Goal: Task Accomplishment & Management: Use online tool/utility

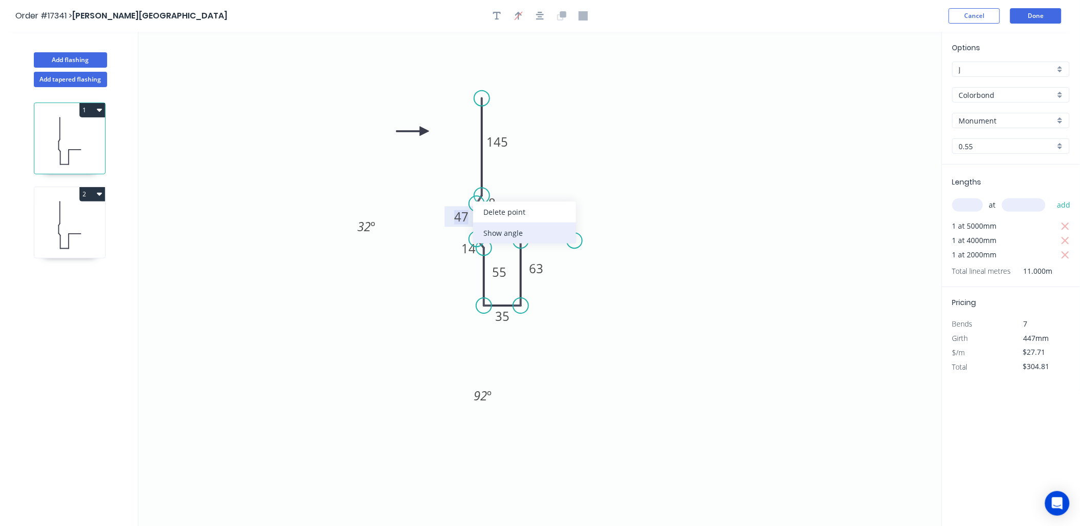
click at [513, 228] on div "Show angle" at bounding box center [524, 233] width 103 height 21
drag, startPoint x: 507, startPoint y: 219, endPoint x: 403, endPoint y: 172, distance: 114.3
click at [403, 172] on rect at bounding box center [397, 163] width 33 height 21
click at [364, 238] on icon "0 145 8 47 14 55 35 63 80 32 º ? º 92 º" at bounding box center [540, 279] width 804 height 495
drag, startPoint x: 374, startPoint y: 236, endPoint x: 408, endPoint y: 287, distance: 61.0
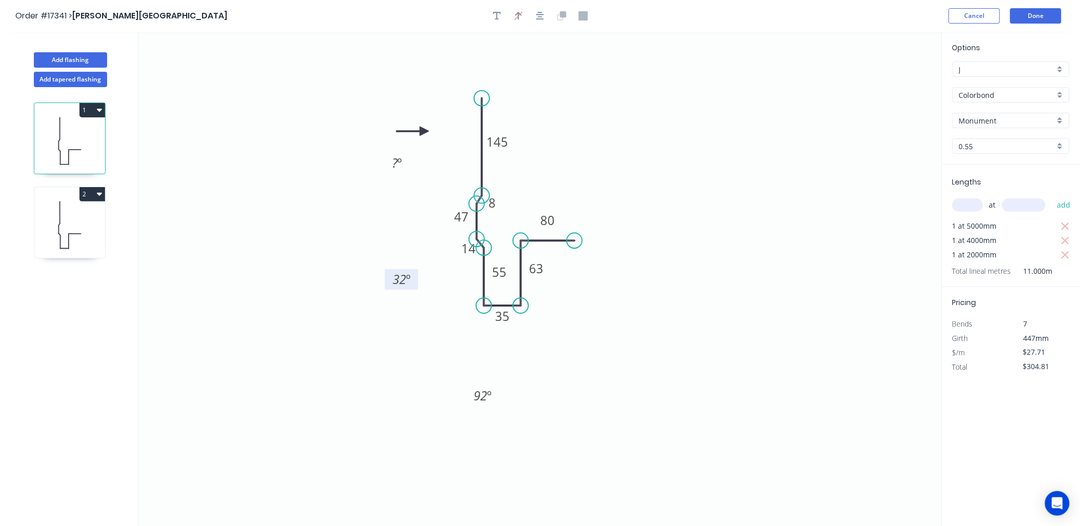
click at [408, 288] on g "32 º" at bounding box center [401, 279] width 33 height 21
click at [397, 165] on text "? º" at bounding box center [398, 163] width 10 height 17
click at [398, 166] on tspan "º" at bounding box center [400, 163] width 5 height 17
drag, startPoint x: 406, startPoint y: 279, endPoint x: 392, endPoint y: 288, distance: 16.4
click at [399, 285] on text "32 º" at bounding box center [402, 279] width 18 height 17
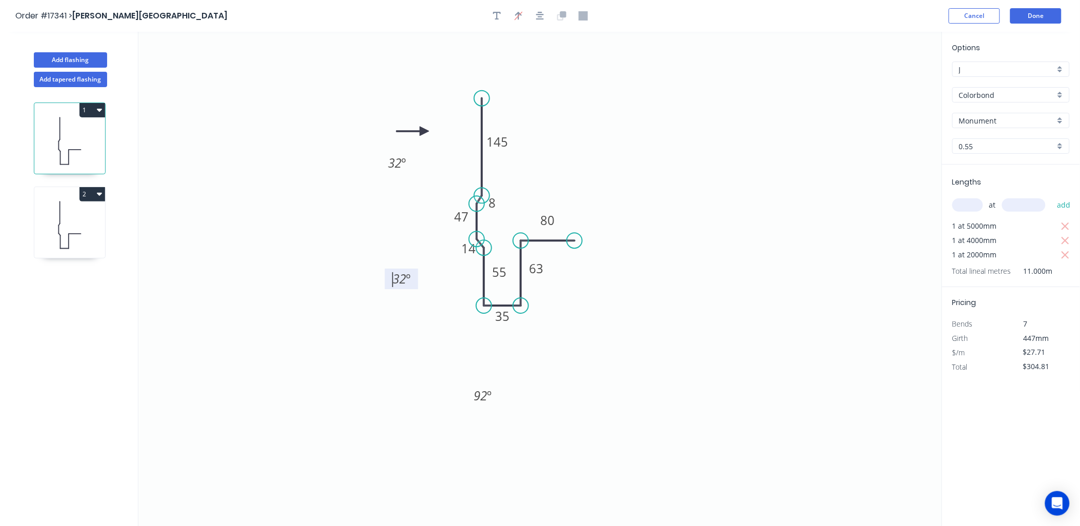
click at [398, 278] on tspan "32" at bounding box center [399, 279] width 13 height 17
click at [399, 278] on tspan "32" at bounding box center [399, 279] width 13 height 17
click at [403, 276] on tspan "32" at bounding box center [399, 279] width 13 height 17
click at [402, 277] on tspan "32" at bounding box center [399, 279] width 13 height 17
drag, startPoint x: 404, startPoint y: 276, endPoint x: 383, endPoint y: 283, distance: 22.1
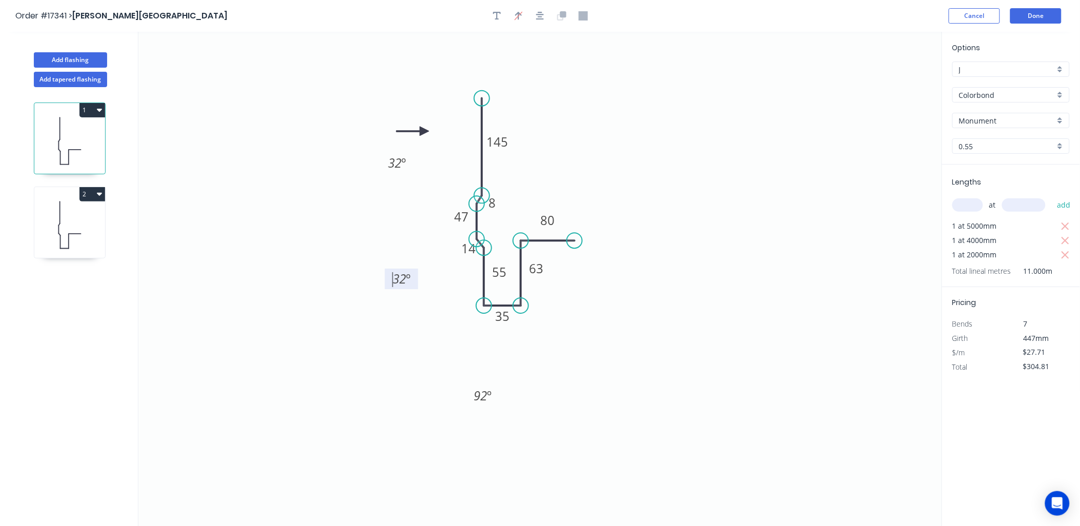
click at [383, 283] on icon "0 145 8 47 14 55 35 63 80 32 º 32 º 92 º" at bounding box center [540, 279] width 804 height 495
click at [391, 278] on rect at bounding box center [401, 279] width 33 height 21
click at [398, 285] on tspan "32" at bounding box center [399, 279] width 13 height 17
click at [713, 241] on icon "0 145 8 47 14 55 35 63 80 20 º 32 º 92 º" at bounding box center [540, 279] width 804 height 495
drag, startPoint x: 502, startPoint y: 272, endPoint x: 503, endPoint y: 278, distance: 5.8
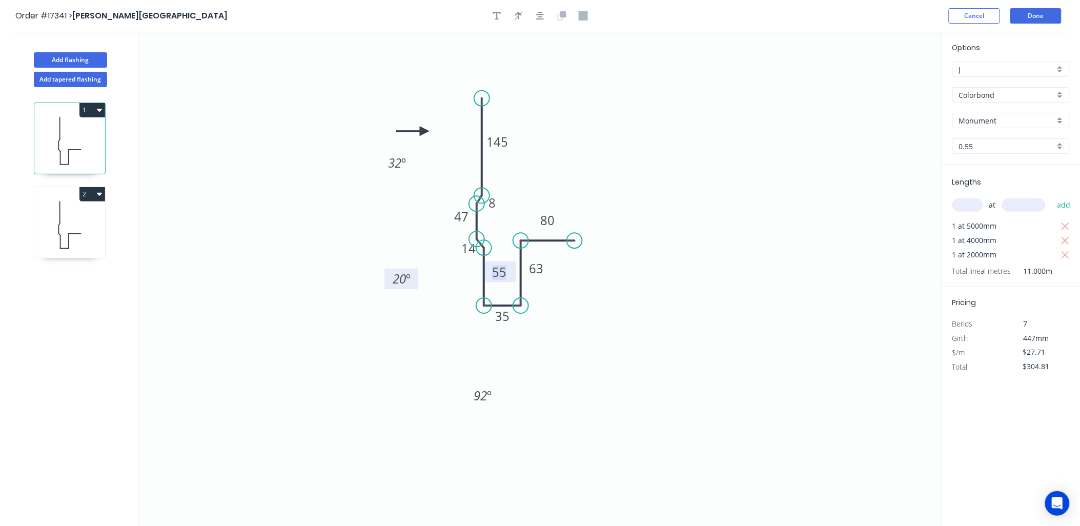
click at [501, 272] on tspan "55" at bounding box center [499, 272] width 14 height 17
click at [89, 229] on icon at bounding box center [69, 225] width 71 height 66
click at [68, 135] on icon at bounding box center [69, 141] width 71 height 66
click at [69, 235] on icon at bounding box center [69, 241] width 0 height 15
click at [82, 139] on icon at bounding box center [69, 141] width 71 height 66
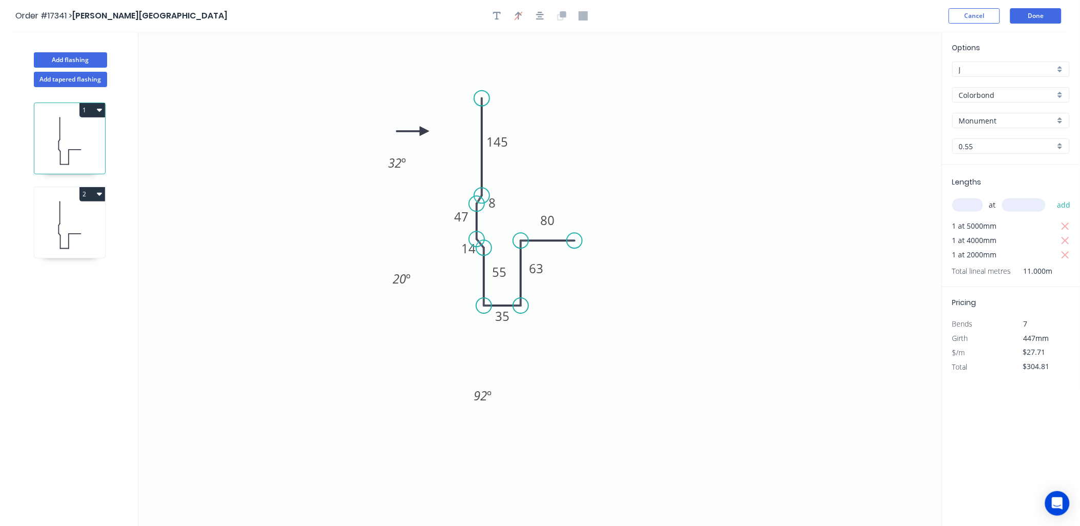
drag, startPoint x: 67, startPoint y: 224, endPoint x: 73, endPoint y: 226, distance: 6.5
click at [67, 223] on icon at bounding box center [69, 225] width 71 height 66
drag, startPoint x: 473, startPoint y: 248, endPoint x: 451, endPoint y: 271, distance: 31.9
click at [473, 248] on tspan "10" at bounding box center [469, 248] width 14 height 17
drag, startPoint x: 490, startPoint y: 198, endPoint x: 511, endPoint y: 219, distance: 29.7
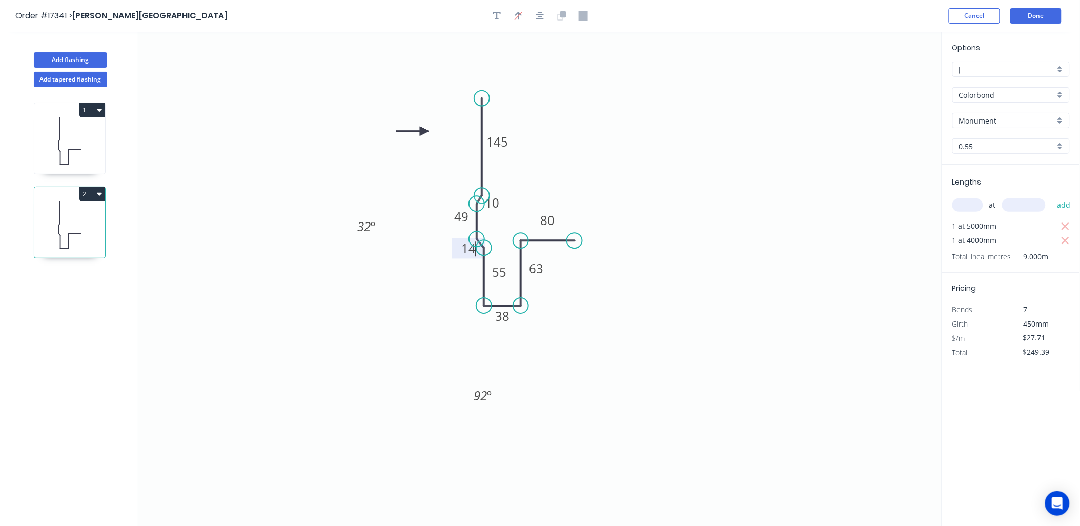
click at [494, 200] on tspan "10" at bounding box center [493, 202] width 14 height 17
click at [513, 234] on div "Show angle" at bounding box center [527, 235] width 103 height 21
drag, startPoint x: 512, startPoint y: 218, endPoint x: 410, endPoint y: 184, distance: 107.2
click at [410, 184] on rect at bounding box center [410, 188] width 33 height 21
click at [370, 239] on icon "0 145 8 49 14 55 38 63 80 32 º ? º 92 º" at bounding box center [540, 279] width 804 height 495
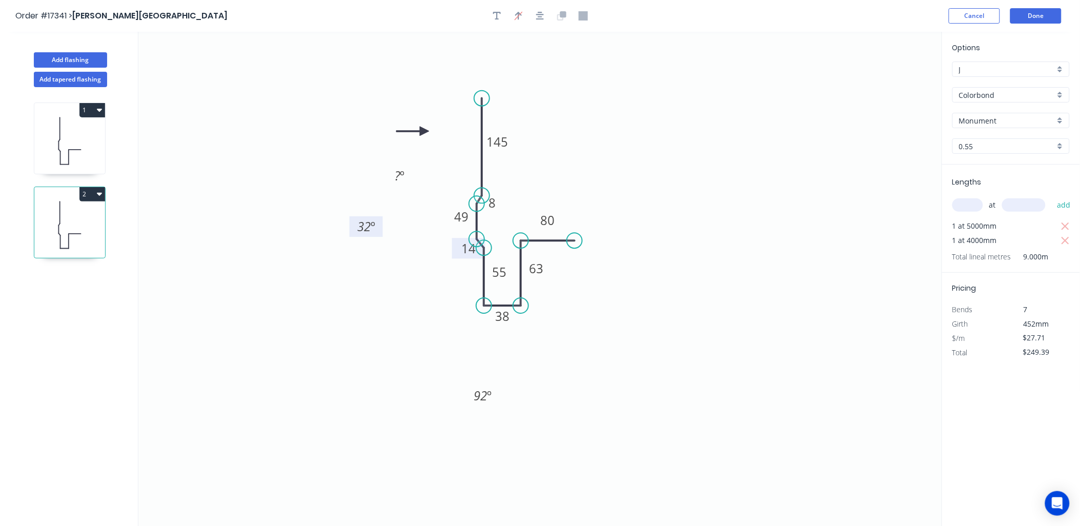
click at [370, 237] on icon "0 145 8 49 14 55 38 63 80 32 º ? º 92 º" at bounding box center [540, 279] width 804 height 495
drag, startPoint x: 371, startPoint y: 235, endPoint x: 411, endPoint y: 272, distance: 54.4
click at [411, 272] on g "32 º" at bounding box center [406, 263] width 33 height 21
click at [396, 177] on tspan "?" at bounding box center [398, 176] width 6 height 17
click at [68, 138] on icon at bounding box center [69, 141] width 71 height 66
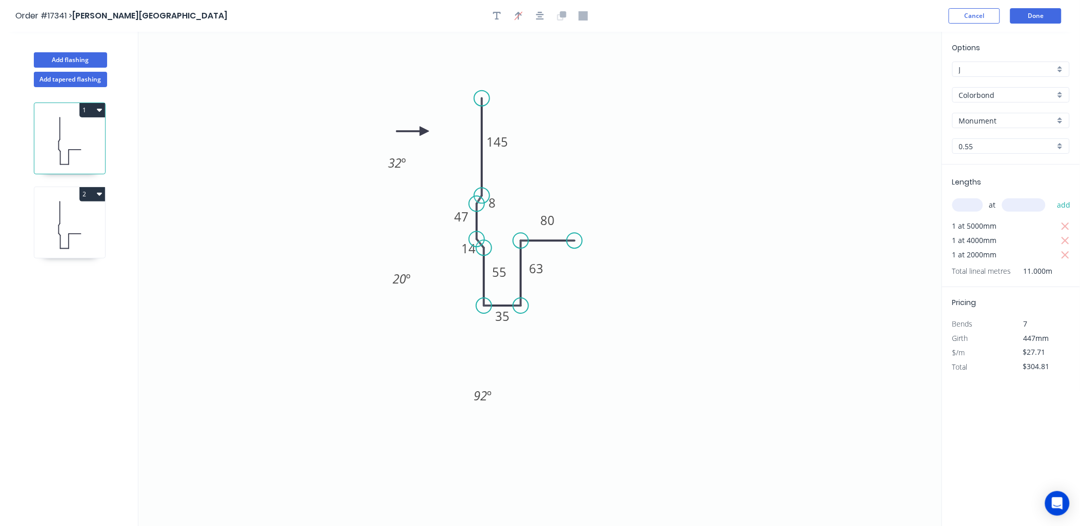
click at [79, 228] on icon at bounding box center [69, 225] width 71 height 66
type input "$249.39"
drag, startPoint x: 397, startPoint y: 173, endPoint x: 396, endPoint y: 179, distance: 6.7
click at [397, 173] on tspan "?" at bounding box center [398, 176] width 6 height 17
click at [413, 264] on tspan "º" at bounding box center [413, 263] width 5 height 17
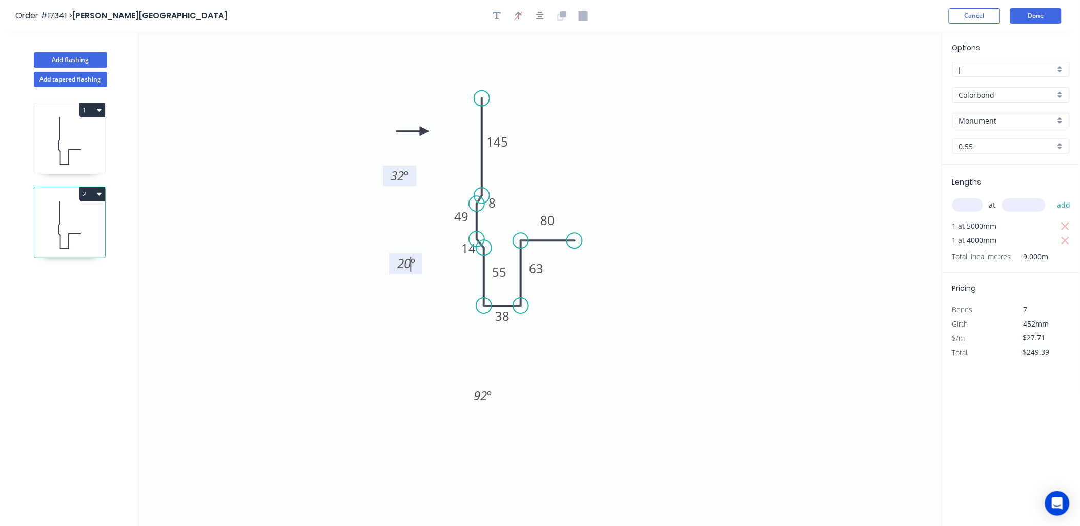
drag, startPoint x: 744, startPoint y: 281, endPoint x: 755, endPoint y: 272, distance: 13.9
click at [747, 279] on icon "0 145 8 49 14 55 38 63 80 20 º 32 º 92 º" at bounding box center [540, 279] width 804 height 495
click at [1036, 10] on button "Done" at bounding box center [1036, 15] width 51 height 15
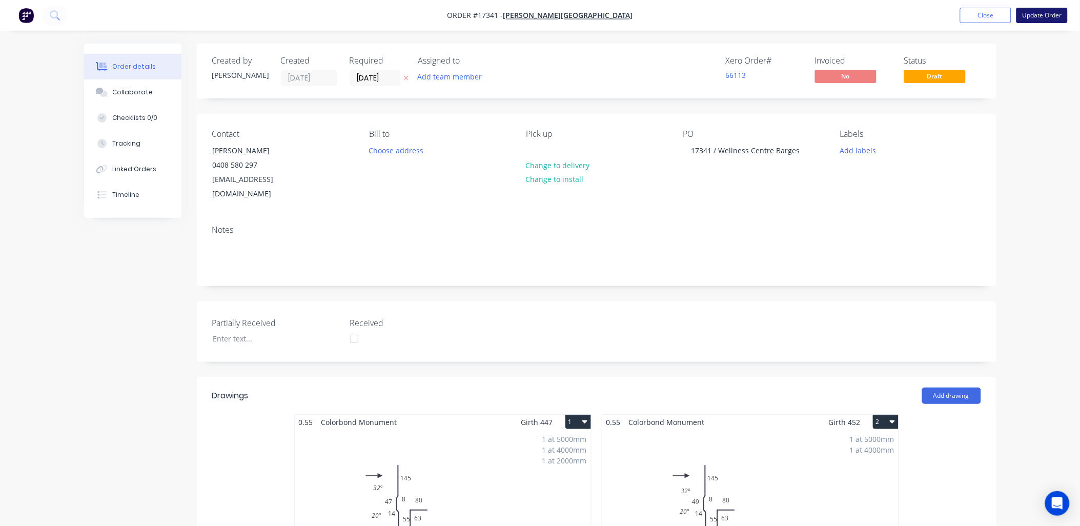
click at [1048, 16] on button "Update Order" at bounding box center [1042, 15] width 51 height 15
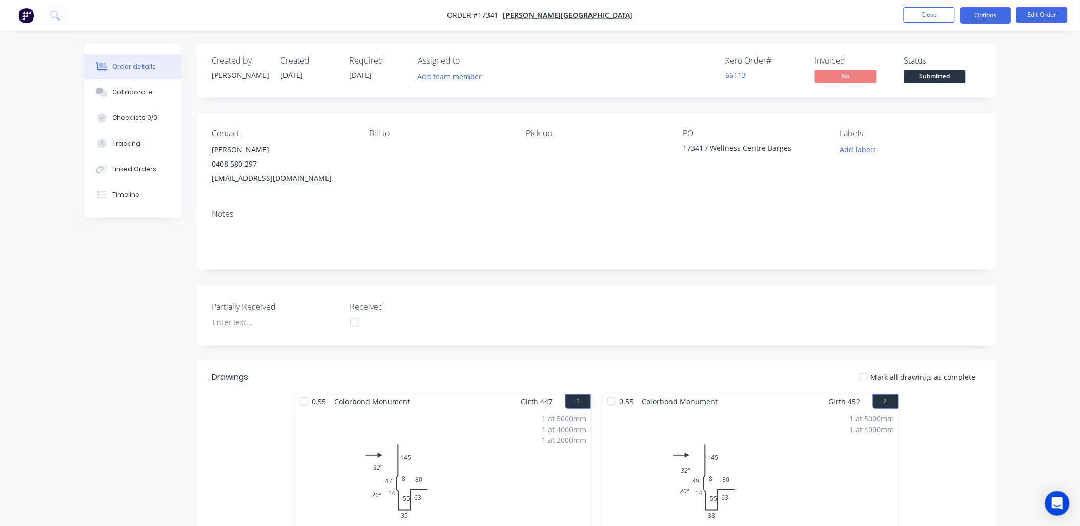
click at [984, 15] on button "Options" at bounding box center [985, 15] width 51 height 16
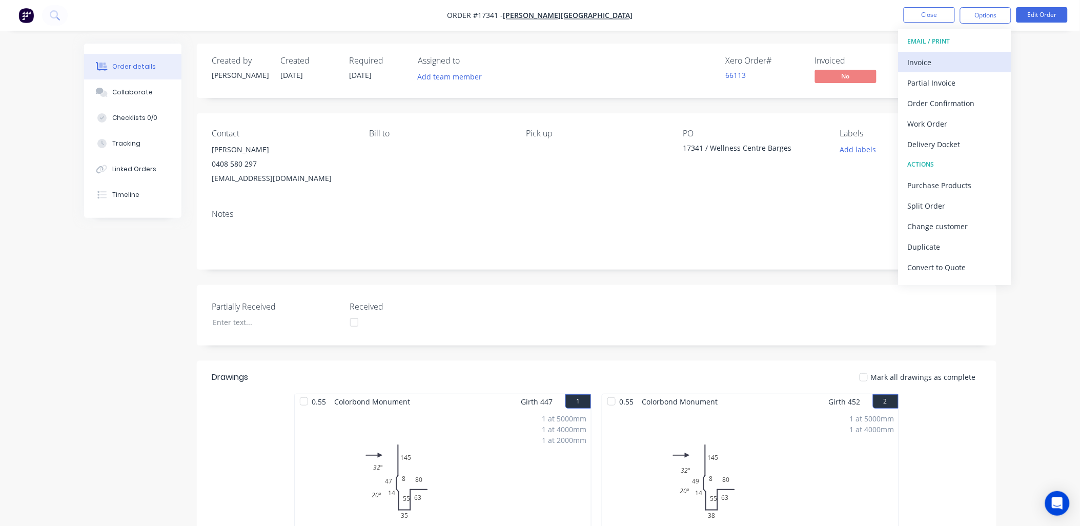
click at [929, 63] on div "Invoice" at bounding box center [955, 62] width 94 height 15
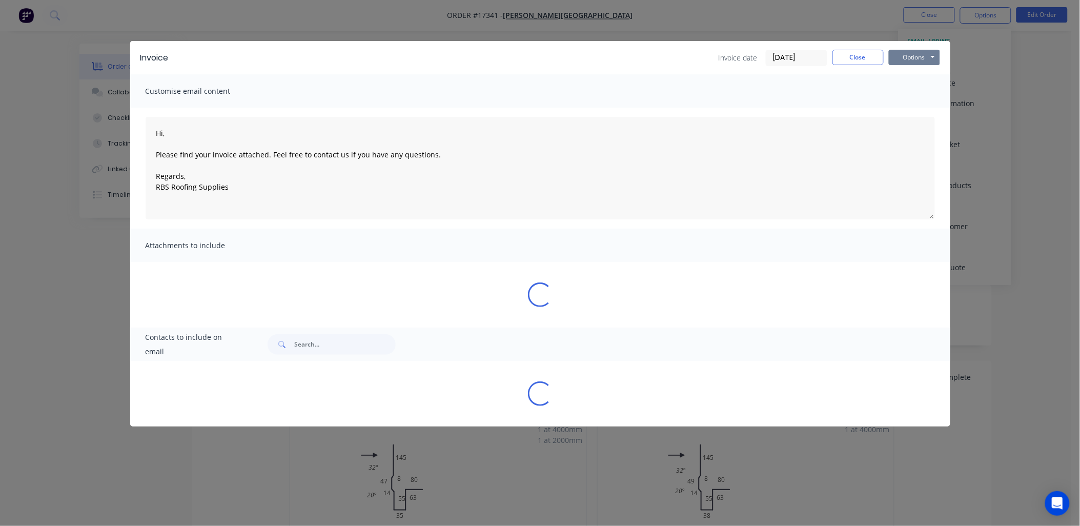
type textarea "Hi, Please find your invoice attached. Feel free to contact us if you have any …"
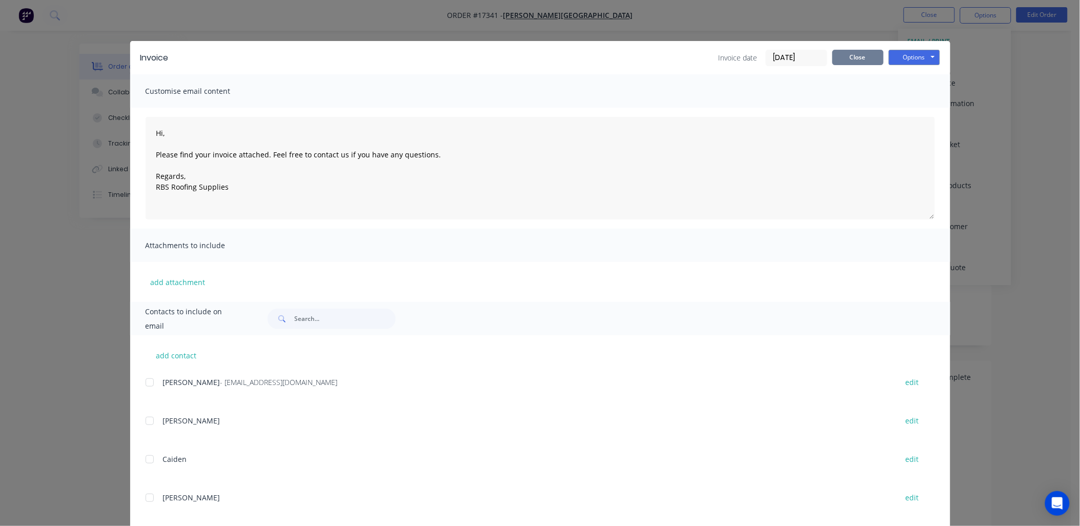
click at [859, 56] on button "Close" at bounding box center [858, 57] width 51 height 15
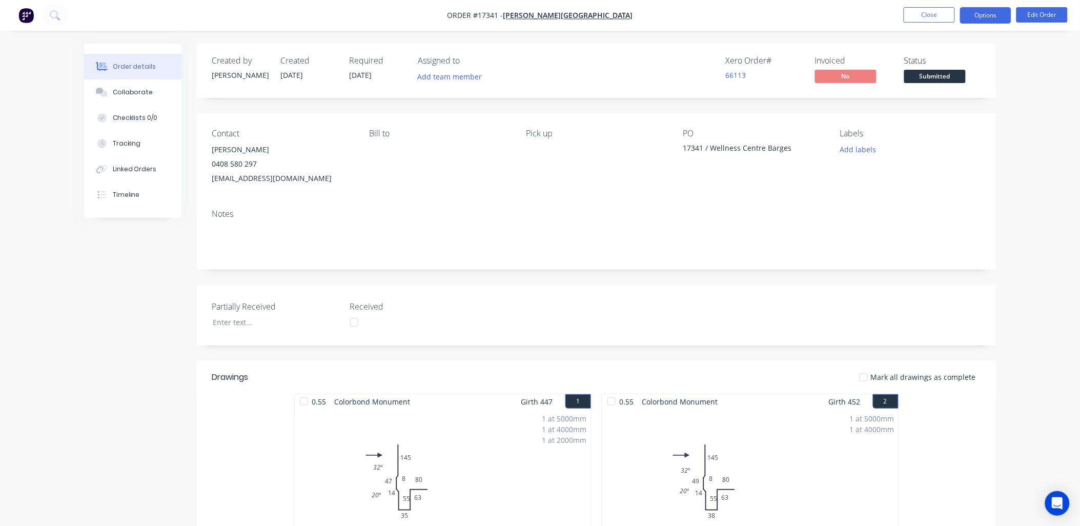
click at [993, 13] on button "Options" at bounding box center [985, 15] width 51 height 16
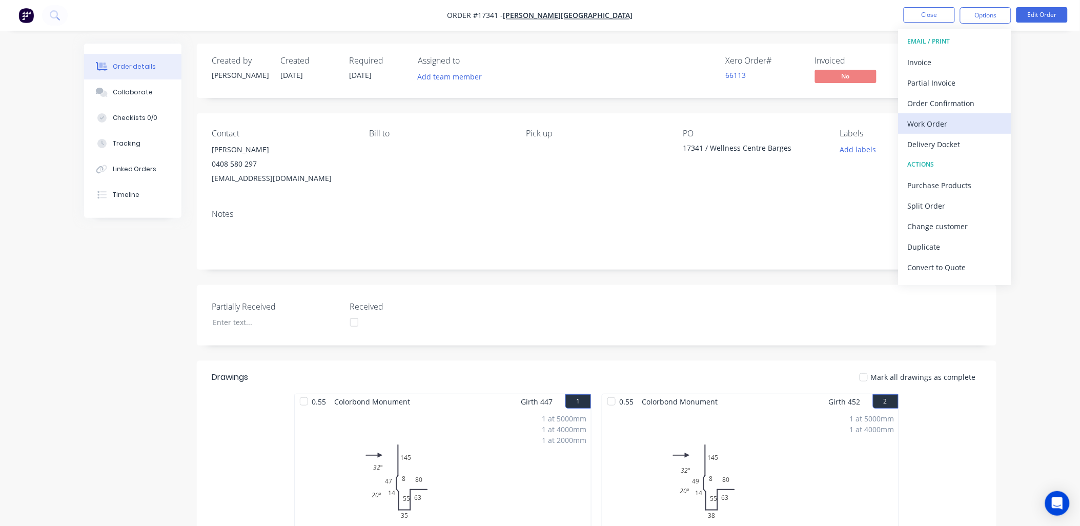
click at [936, 118] on div "Work Order" at bounding box center [955, 123] width 94 height 15
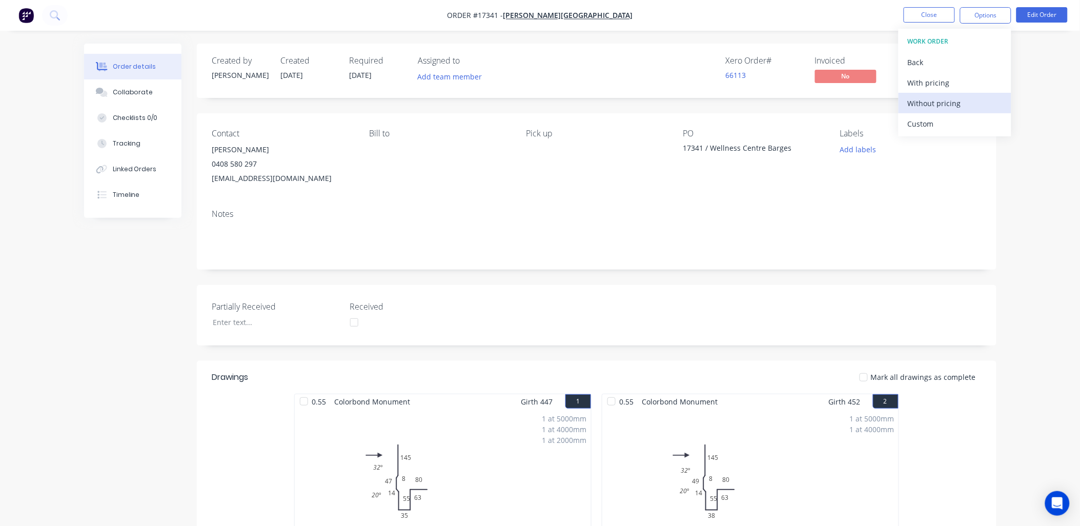
click at [941, 102] on div "Without pricing" at bounding box center [955, 103] width 94 height 15
click at [750, 9] on nav "Order #17341 - [PERSON_NAME] Building Close Options EMAIL / PRINT Invoice Parti…" at bounding box center [540, 15] width 1080 height 31
click at [934, 14] on button "Close" at bounding box center [929, 14] width 51 height 15
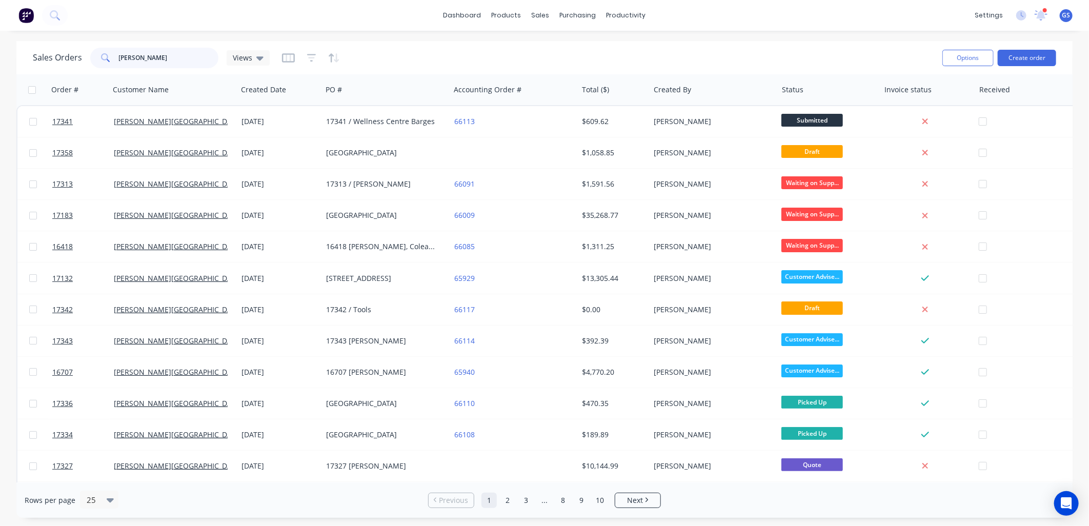
drag, startPoint x: 142, startPoint y: 52, endPoint x: 94, endPoint y: 58, distance: 47.6
click at [94, 58] on div "[PERSON_NAME]" at bounding box center [154, 58] width 128 height 21
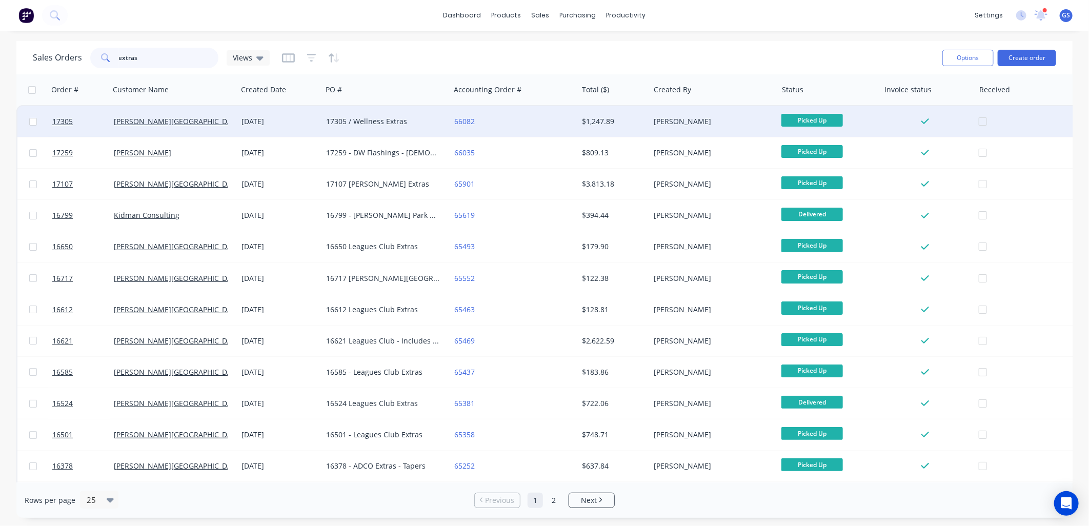
type input "extras"
click at [372, 121] on div "17305 / Wellness Extras" at bounding box center [383, 121] width 114 height 10
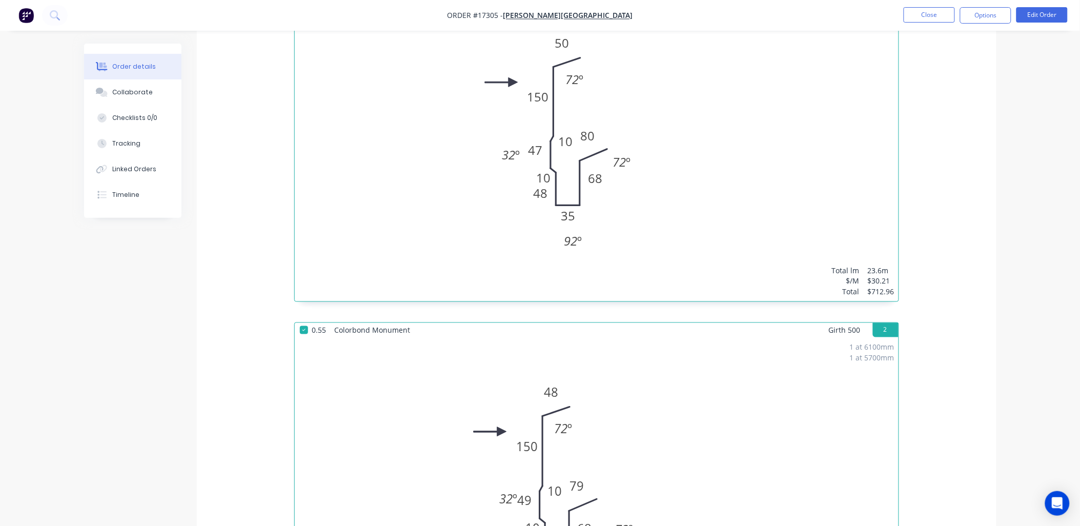
scroll to position [627, 0]
